Goal: Transaction & Acquisition: Book appointment/travel/reservation

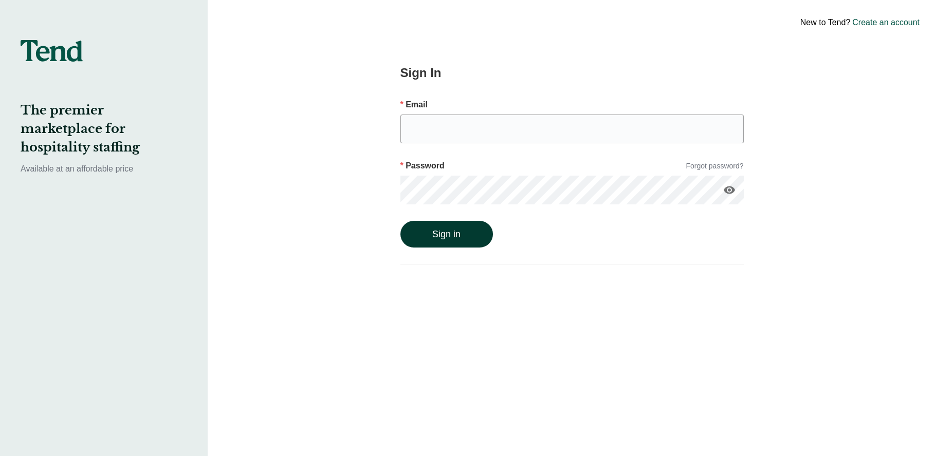
type input "[PERSON_NAME][EMAIL_ADDRESS][PERSON_NAME][DOMAIN_NAME]"
click at [431, 234] on button "Sign in" at bounding box center [446, 234] width 93 height 27
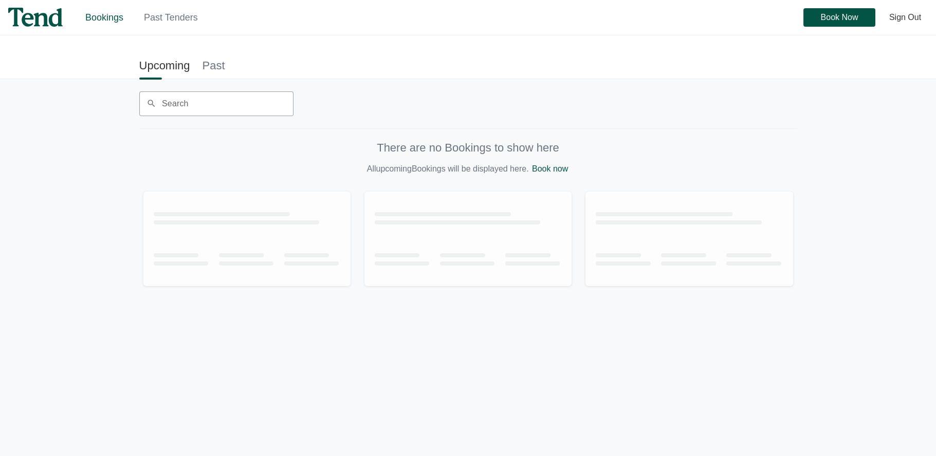
click at [190, 15] on link "Past Tenders" at bounding box center [171, 17] width 54 height 10
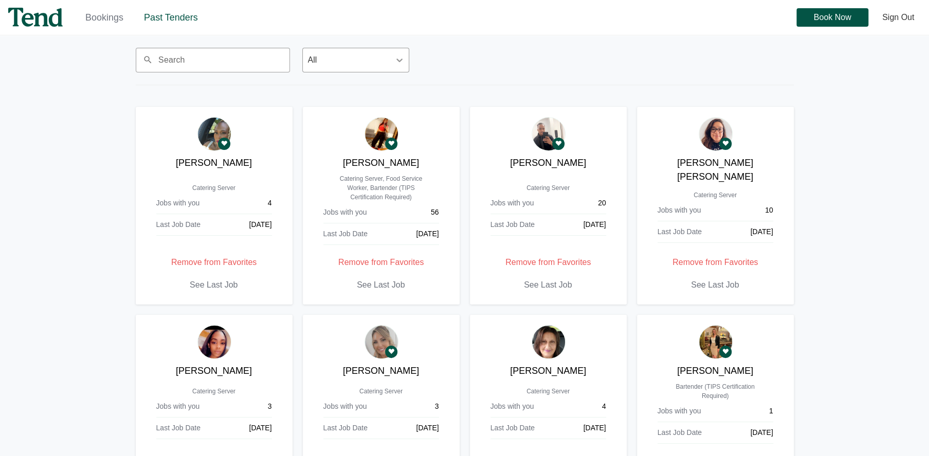
click at [39, 16] on img at bounding box center [35, 17] width 54 height 19
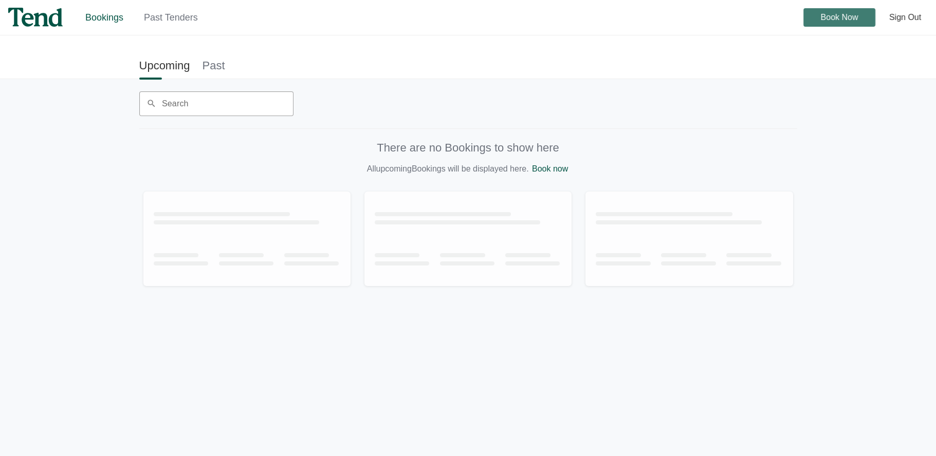
click at [835, 17] on span "Book Now" at bounding box center [840, 17] width 38 height 0
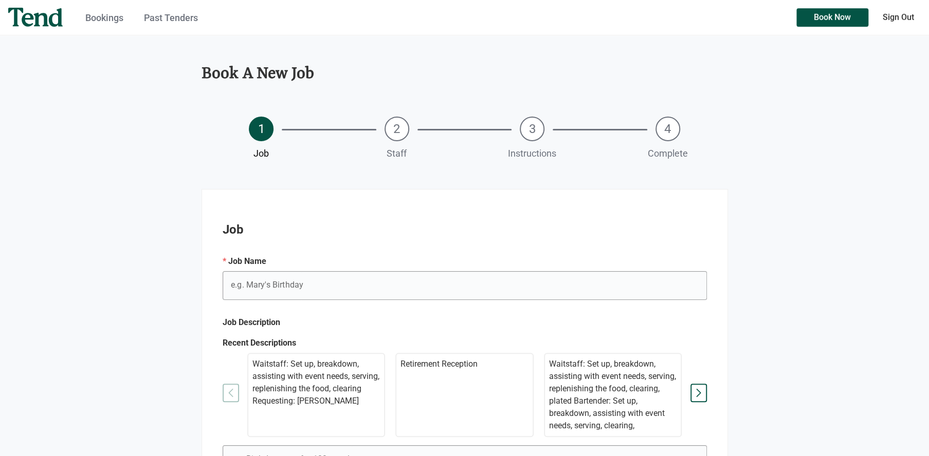
click at [172, 16] on link "Past Tenders" at bounding box center [171, 17] width 54 height 11
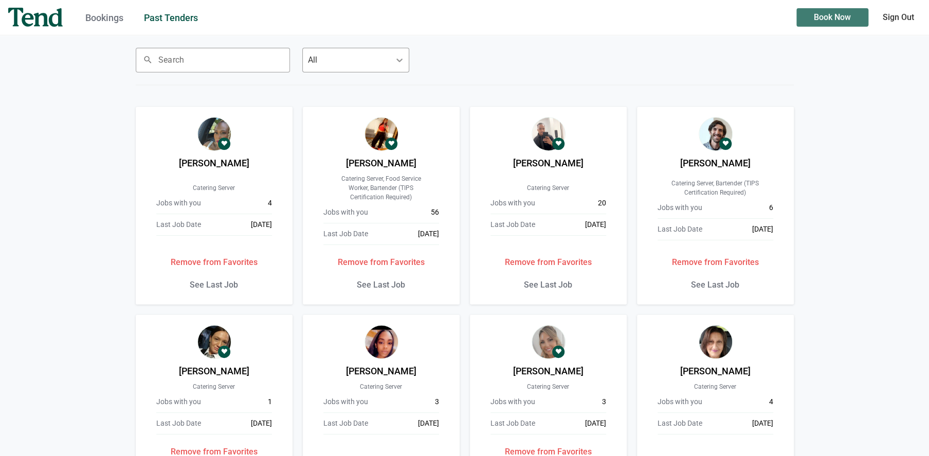
click at [843, 17] on span "Book Now" at bounding box center [832, 17] width 37 height 0
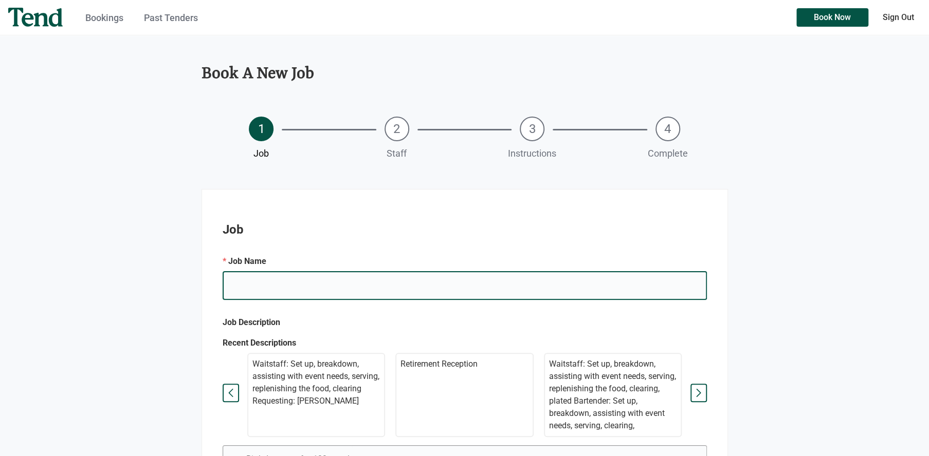
click at [278, 288] on input "e.g. Mary's Birthday" at bounding box center [465, 285] width 484 height 29
type input "Retirement Reception"
type input "[STREET_ADDRESS]"
type input "[PERSON_NAME]"
type input "[PHONE_NUMBER]"
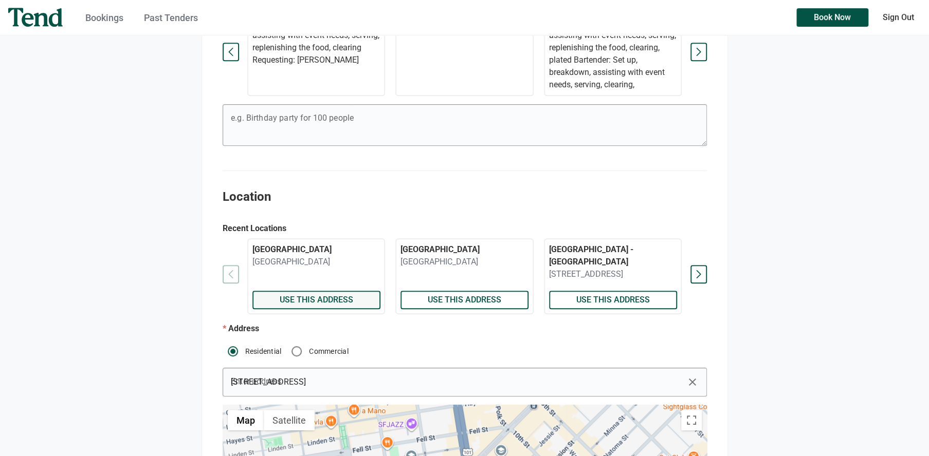
scroll to position [342, 0]
click at [295, 299] on span "Use this address" at bounding box center [315, 299] width 73 height 0
type textarea "On [PERSON_NAME] St. - toward the dead end - Street Parking"
checkbox input "true"
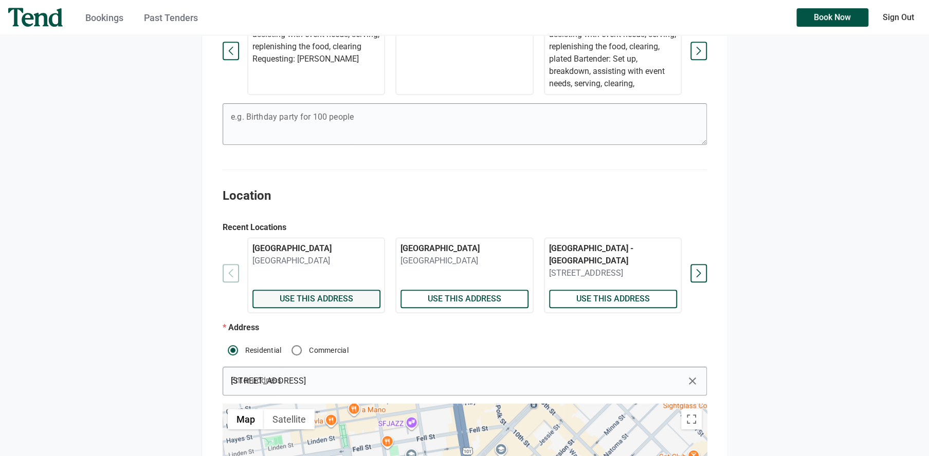
type textarea "Enter through side door towards parking lot near the bushes. when looking at th…"
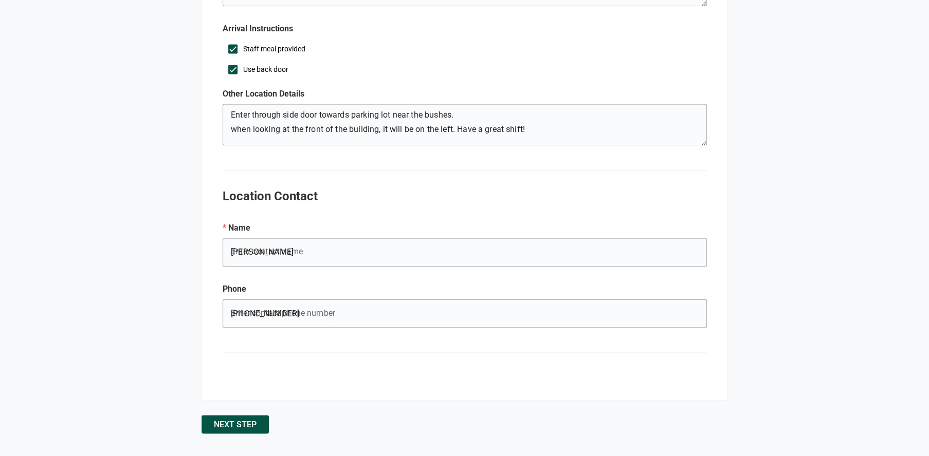
scroll to position [1085, 0]
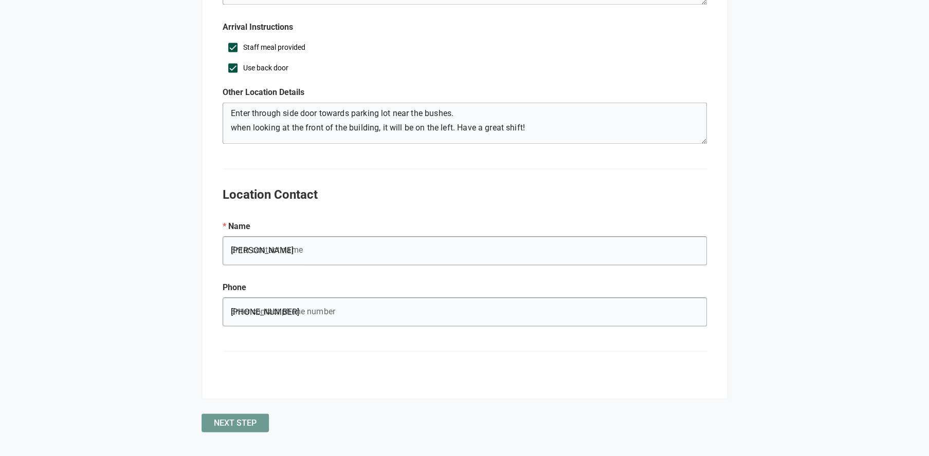
click at [227, 423] on span "Next Step" at bounding box center [235, 423] width 43 height 0
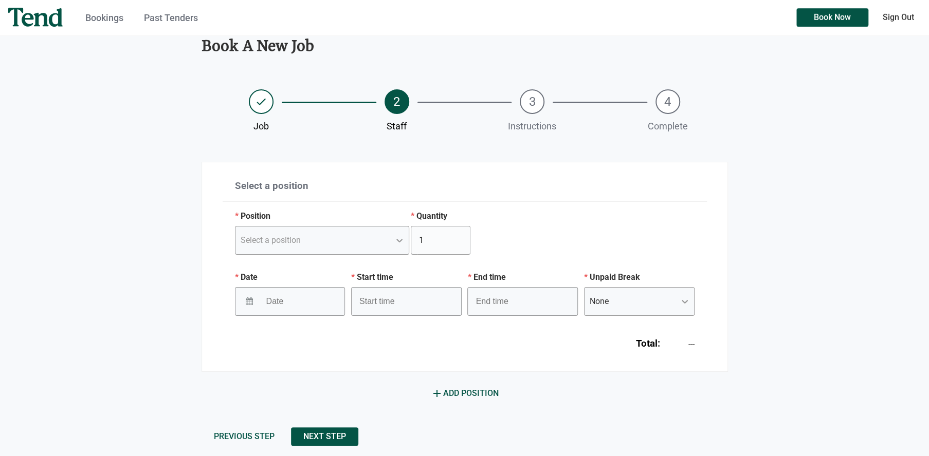
scroll to position [41, 0]
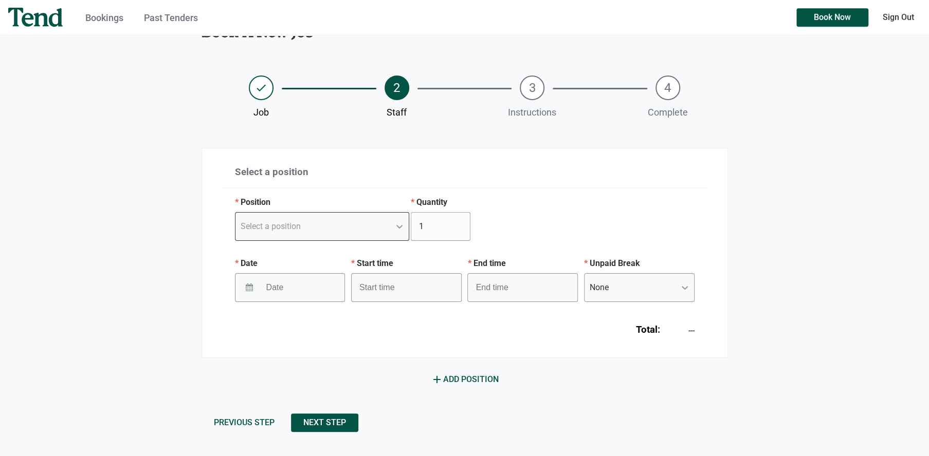
click at [349, 227] on div "Select a position" at bounding box center [312, 226] width 155 height 19
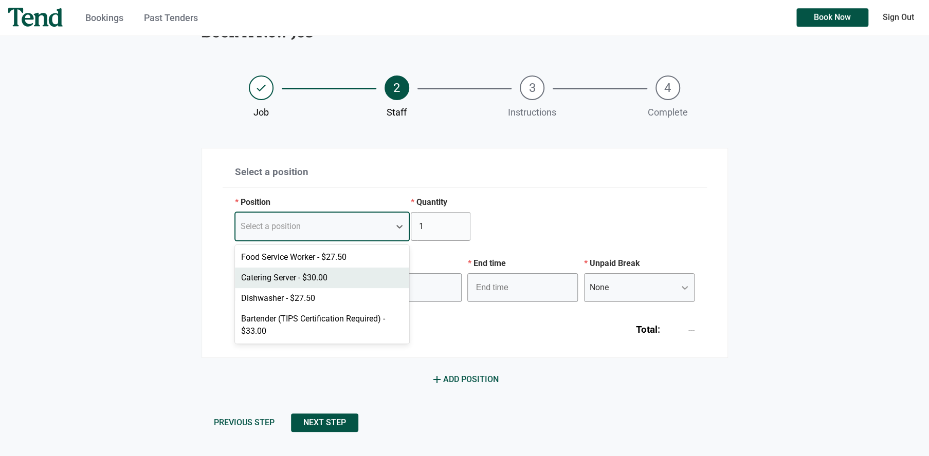
click at [281, 277] on div "Catering Server - $30.00" at bounding box center [322, 278] width 175 height 21
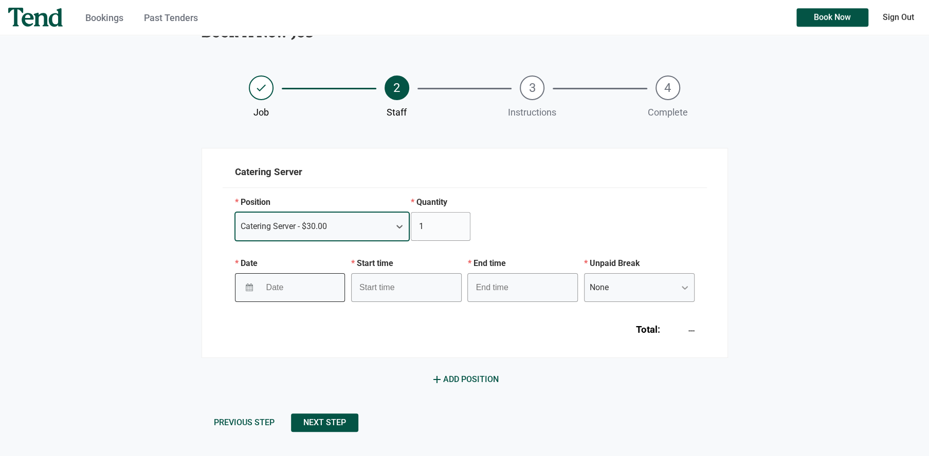
click at [311, 281] on input "Date" at bounding box center [294, 288] width 67 height 26
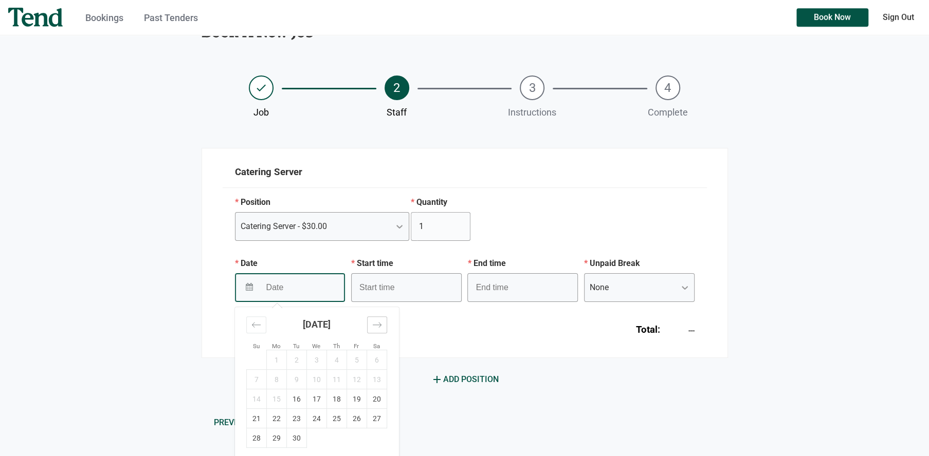
click at [374, 322] on icon "Move forward to switch to the next month." at bounding box center [377, 325] width 10 height 10
click at [375, 322] on icon "Move forward to switch to the next month." at bounding box center [377, 325] width 10 height 10
click at [379, 360] on td "1" at bounding box center [376, 360] width 20 height 20
type input "[DATE]"
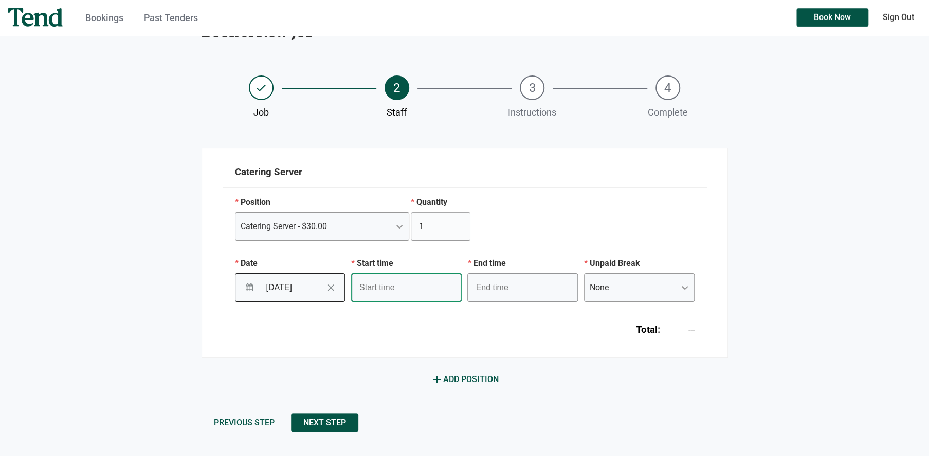
click at [399, 285] on input "text" at bounding box center [406, 287] width 110 height 29
click at [417, 318] on li "pm" at bounding box center [423, 319] width 28 height 12
type input "2:45 pm"
click at [497, 321] on div "Total: ---" at bounding box center [465, 325] width 484 height 47
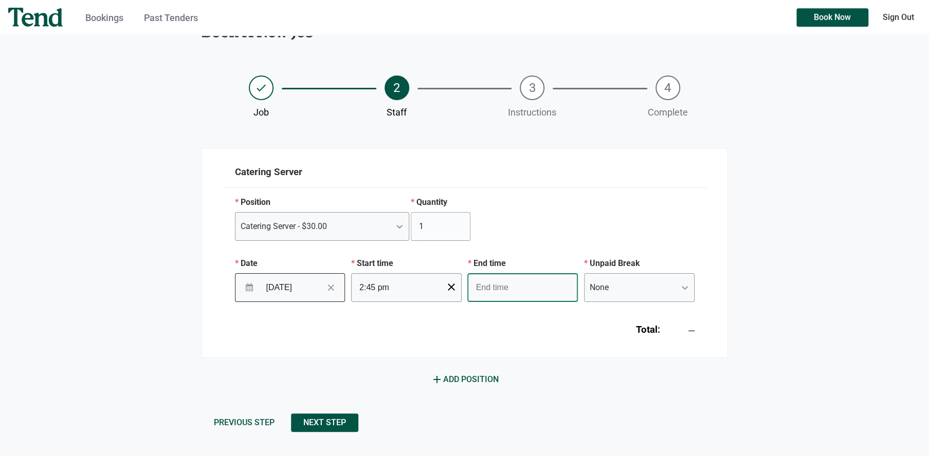
click at [506, 289] on input "text" at bounding box center [522, 287] width 110 height 29
click at [478, 366] on li "07" at bounding box center [482, 369] width 28 height 12
type input "7:45 pm"
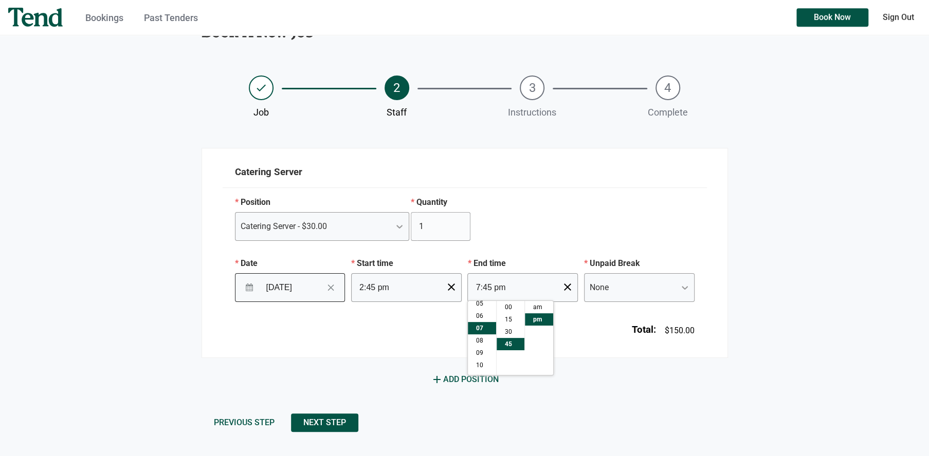
scroll to position [73, 0]
click at [598, 333] on div "Total: $150.00" at bounding box center [465, 325] width 484 height 47
click at [336, 423] on span "Next Step" at bounding box center [324, 423] width 43 height 0
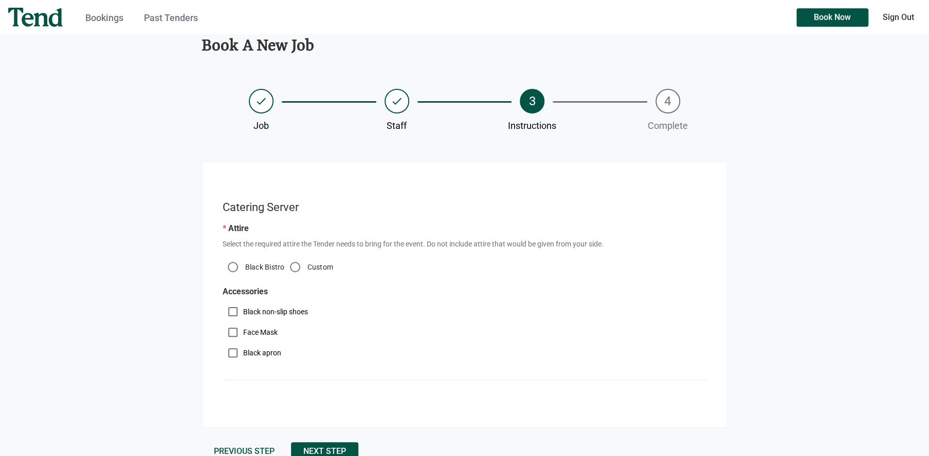
scroll to position [57, 0]
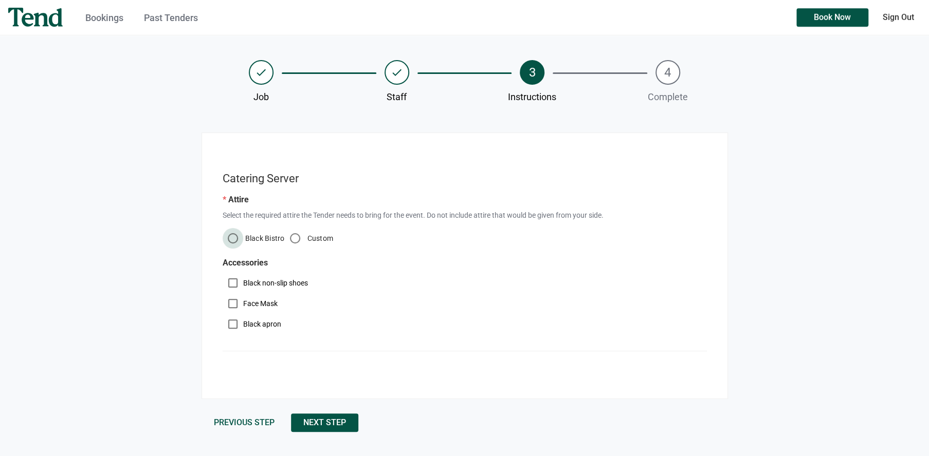
click at [225, 235] on input "Black Bistro" at bounding box center [233, 238] width 21 height 21
radio input "true"
click at [319, 423] on span "Next Step" at bounding box center [324, 423] width 43 height 0
